Goal: Information Seeking & Learning: Learn about a topic

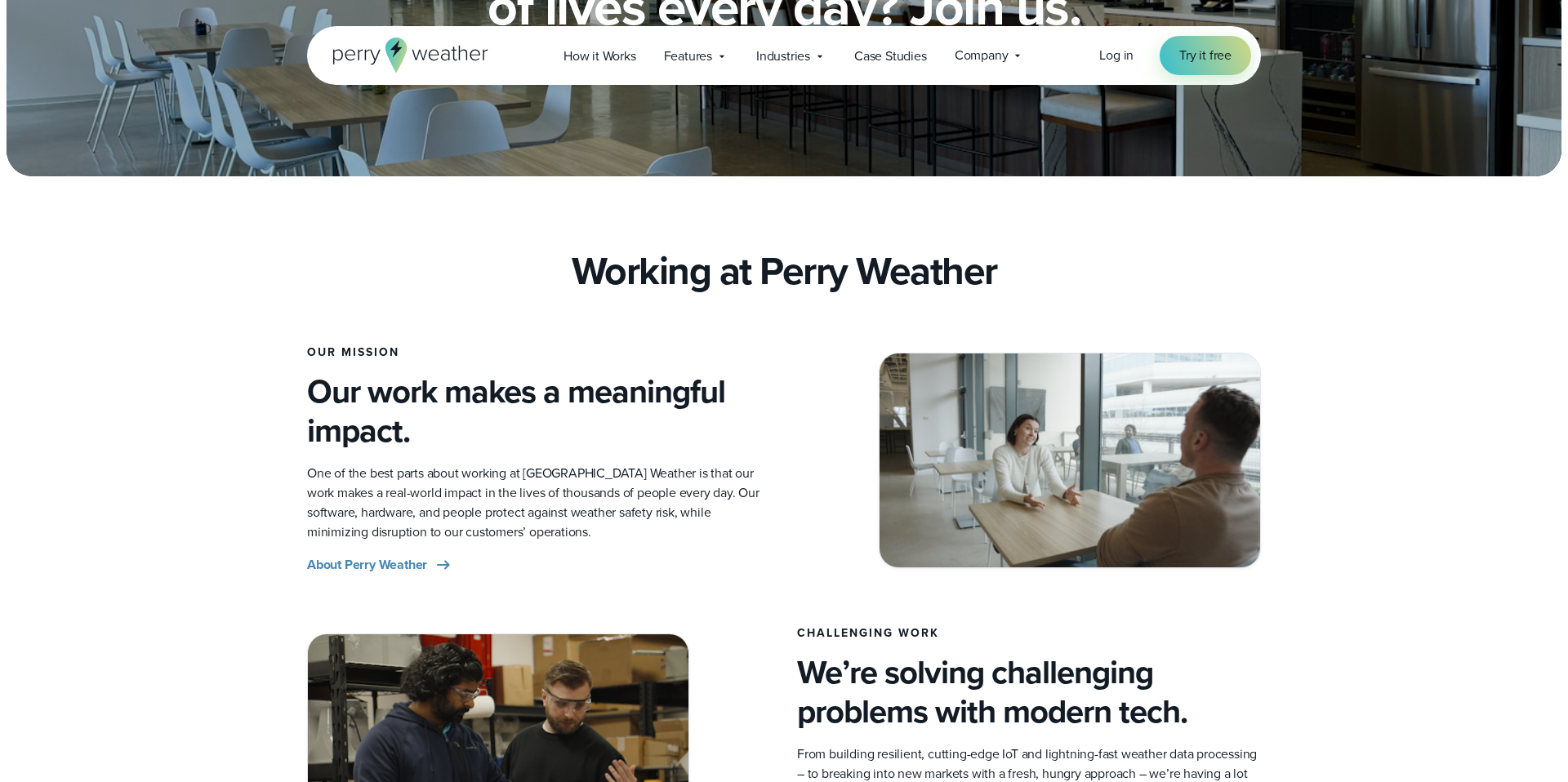
scroll to position [219, 0]
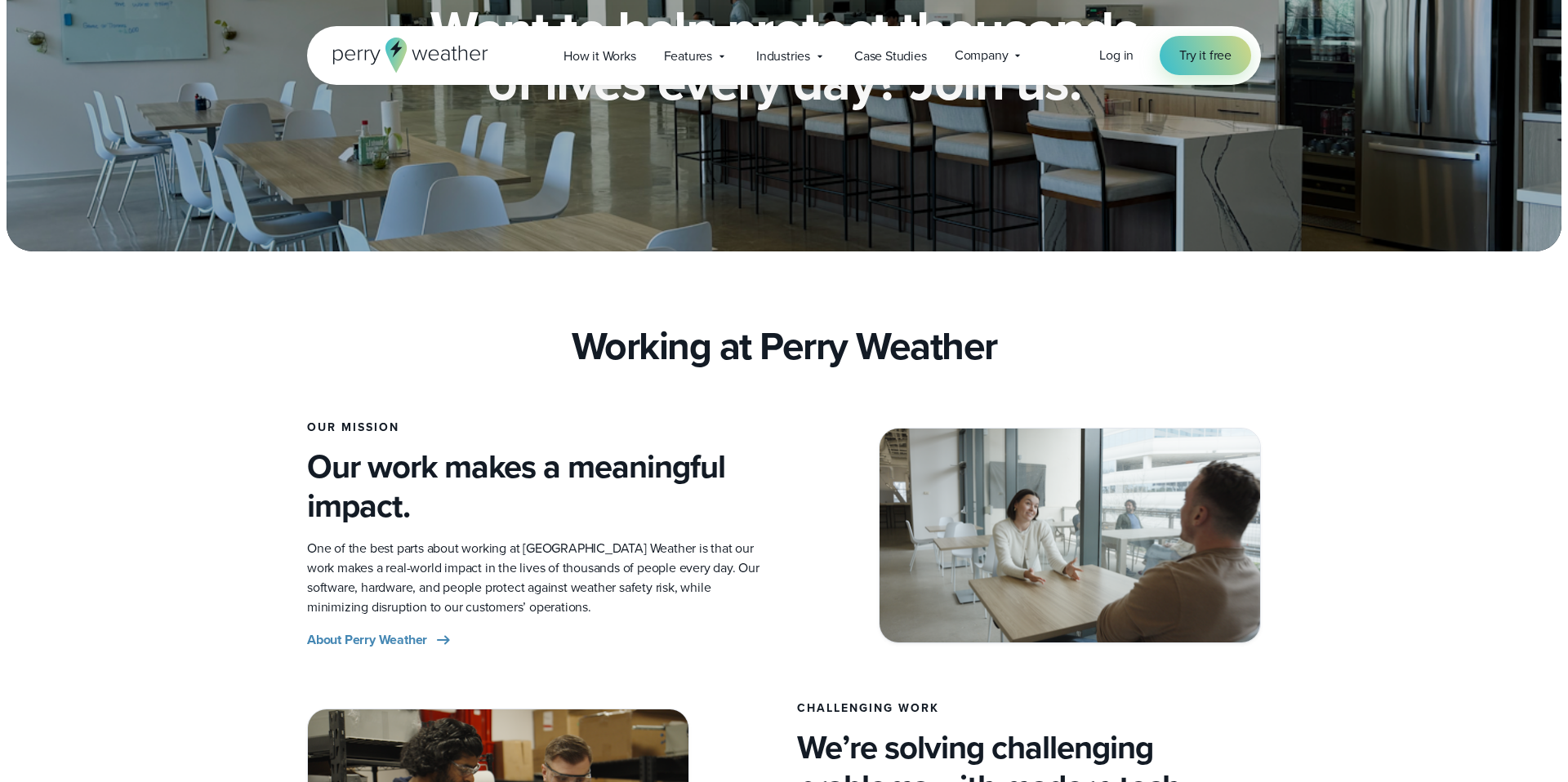
click at [406, 53] on icon at bounding box center [411, 55] width 155 height 35
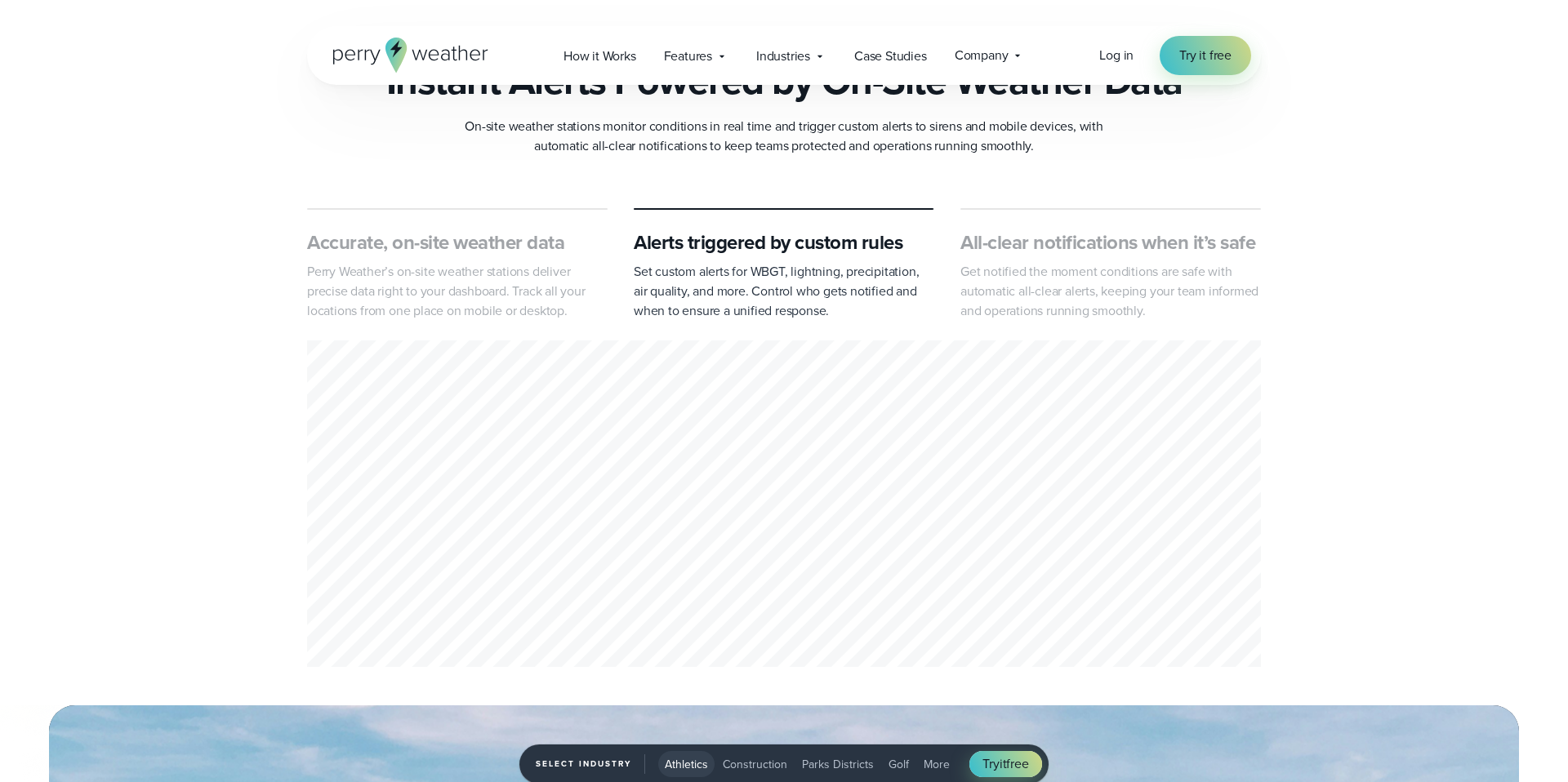
scroll to position [603, 0]
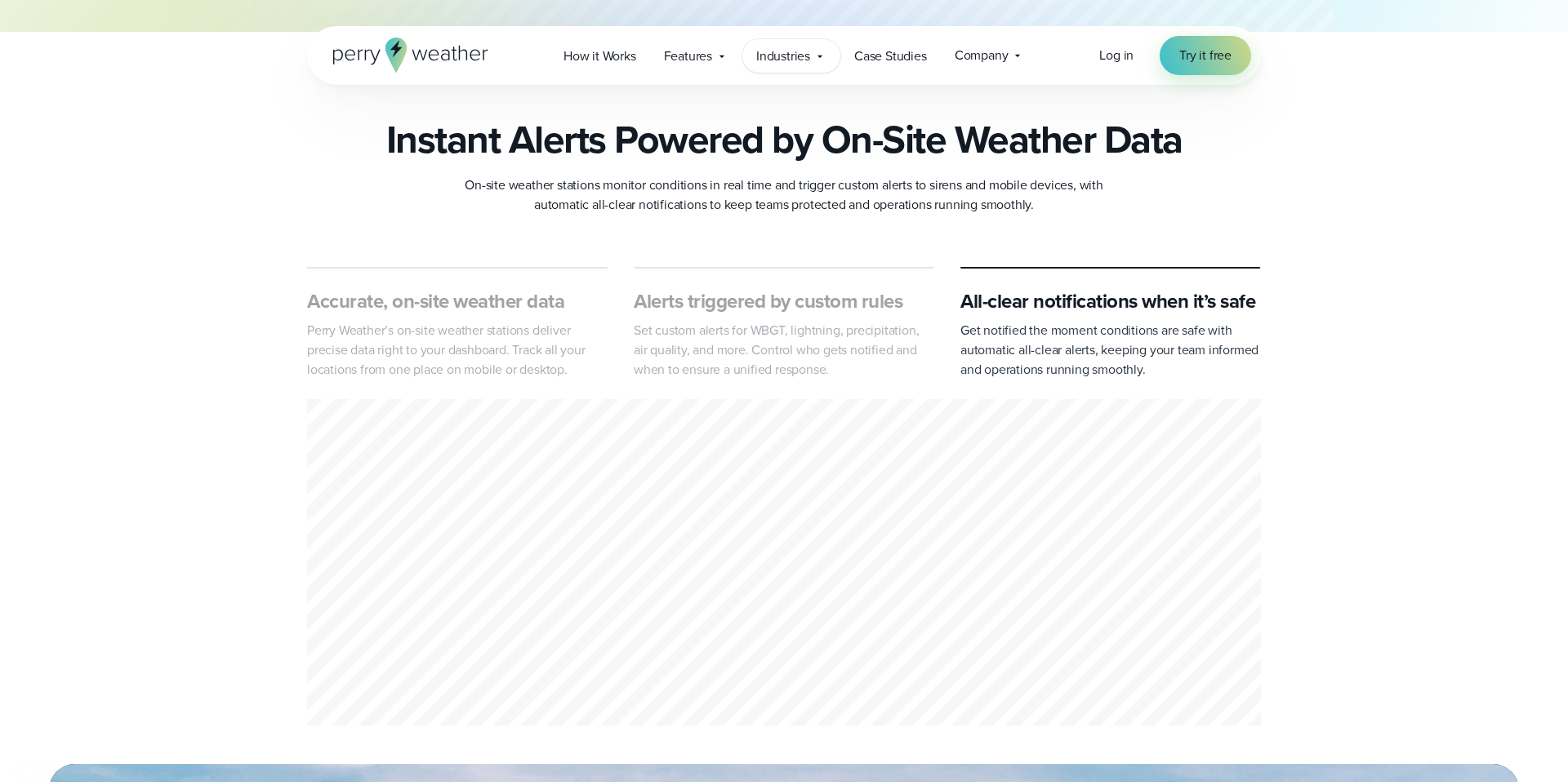
click at [798, 49] on span "Industries" at bounding box center [782, 56] width 54 height 20
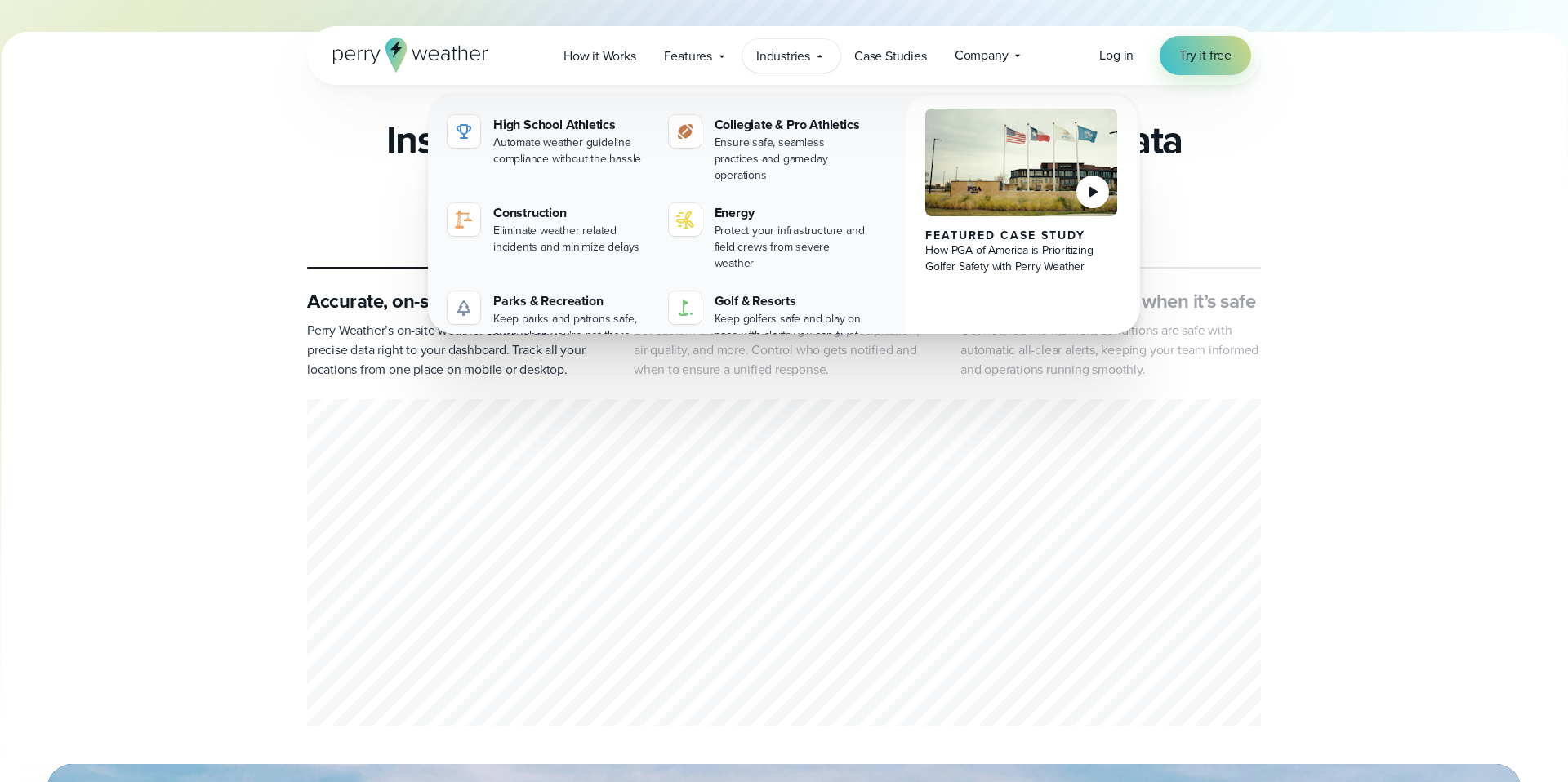
click at [1337, 319] on div "Accurate, on-site weather data Perry Weather’s on-site weather stations deliver…" at bounding box center [784, 498] width 1176 height 464
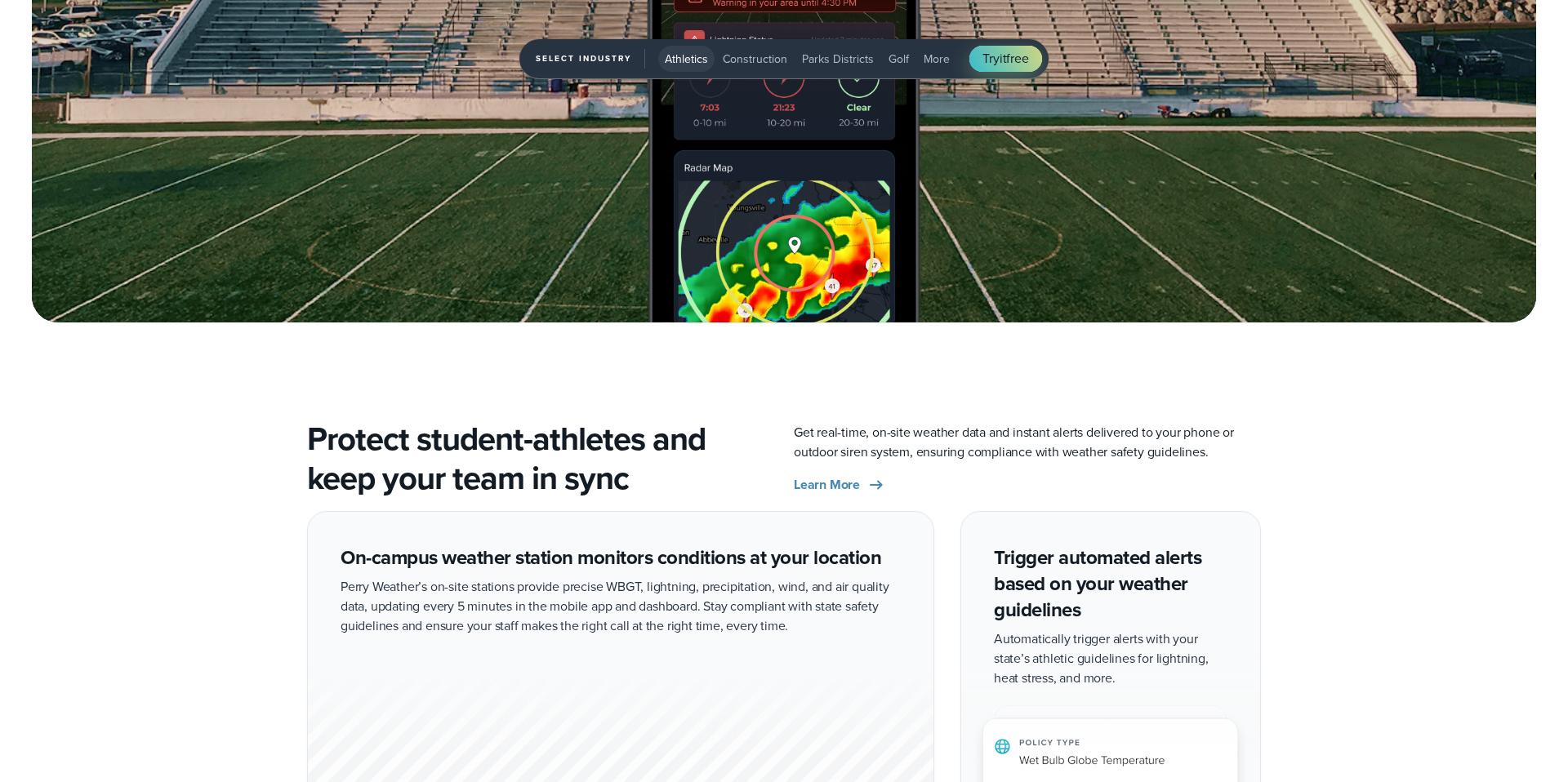
scroll to position [2612, 0]
